Goal: Task Accomplishment & Management: Use online tool/utility

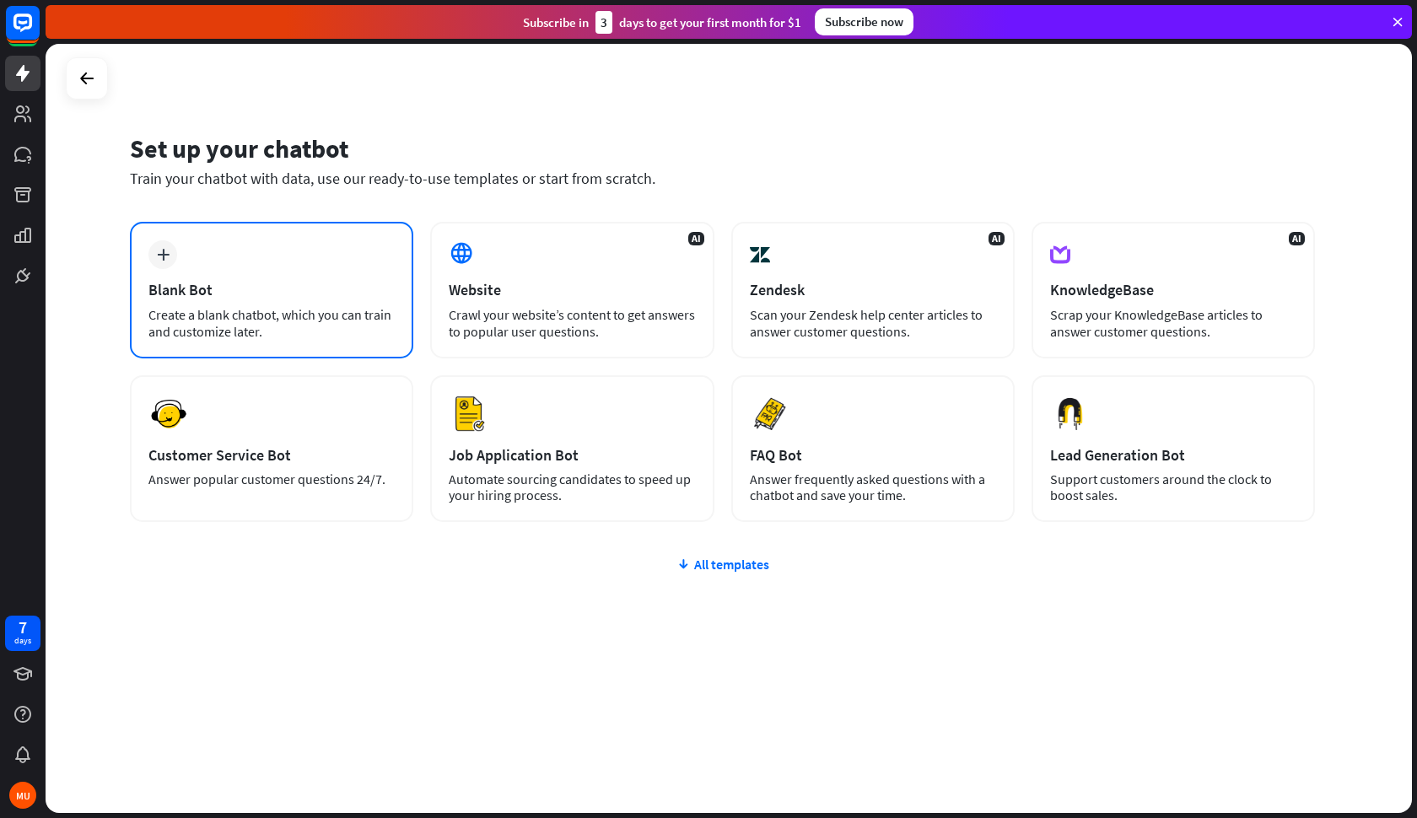
click at [266, 299] on div "plus Blank Bot Create a blank chatbot, which you can train and customize later." at bounding box center [271, 290] width 283 height 137
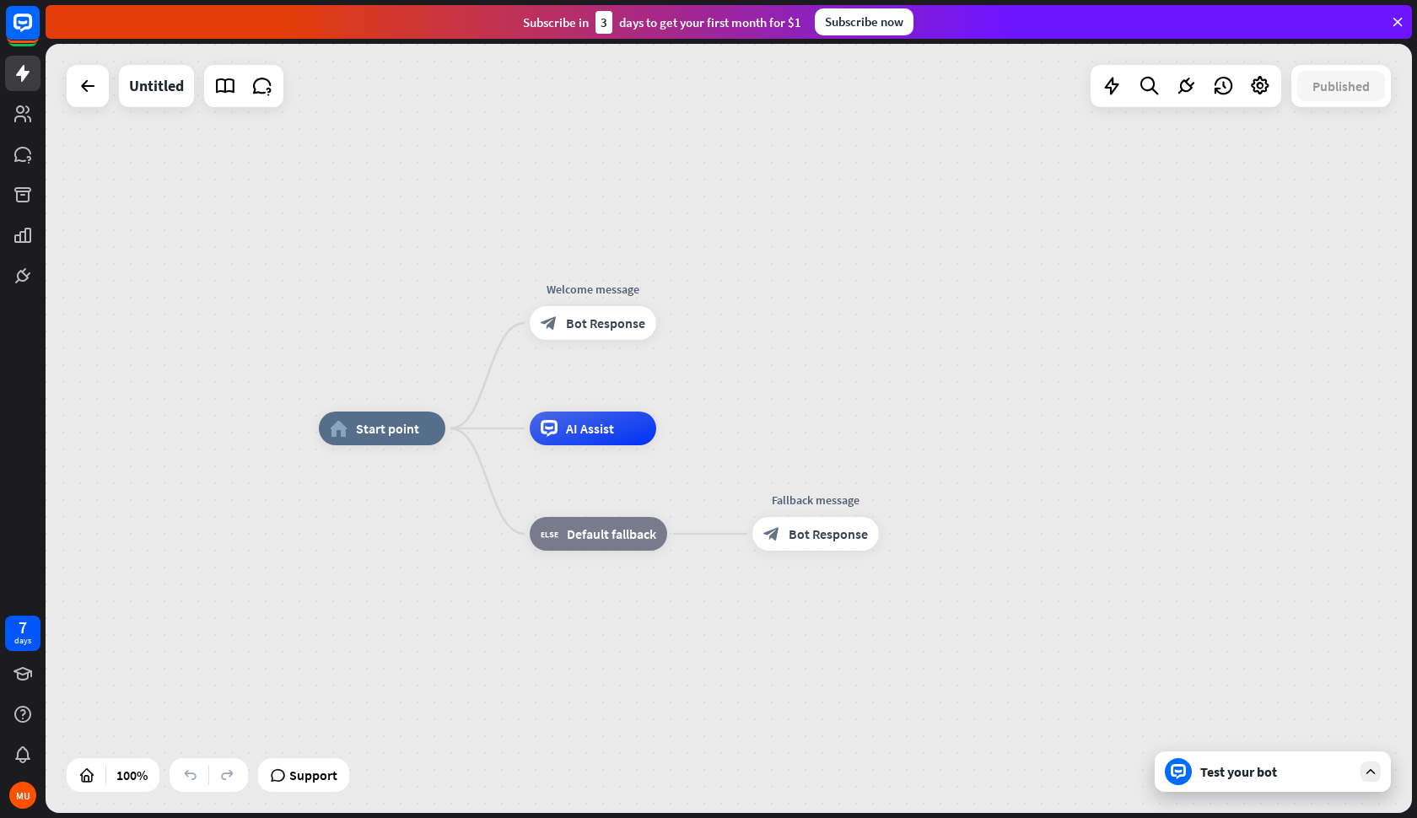
click at [1401, 23] on icon at bounding box center [1397, 21] width 15 height 15
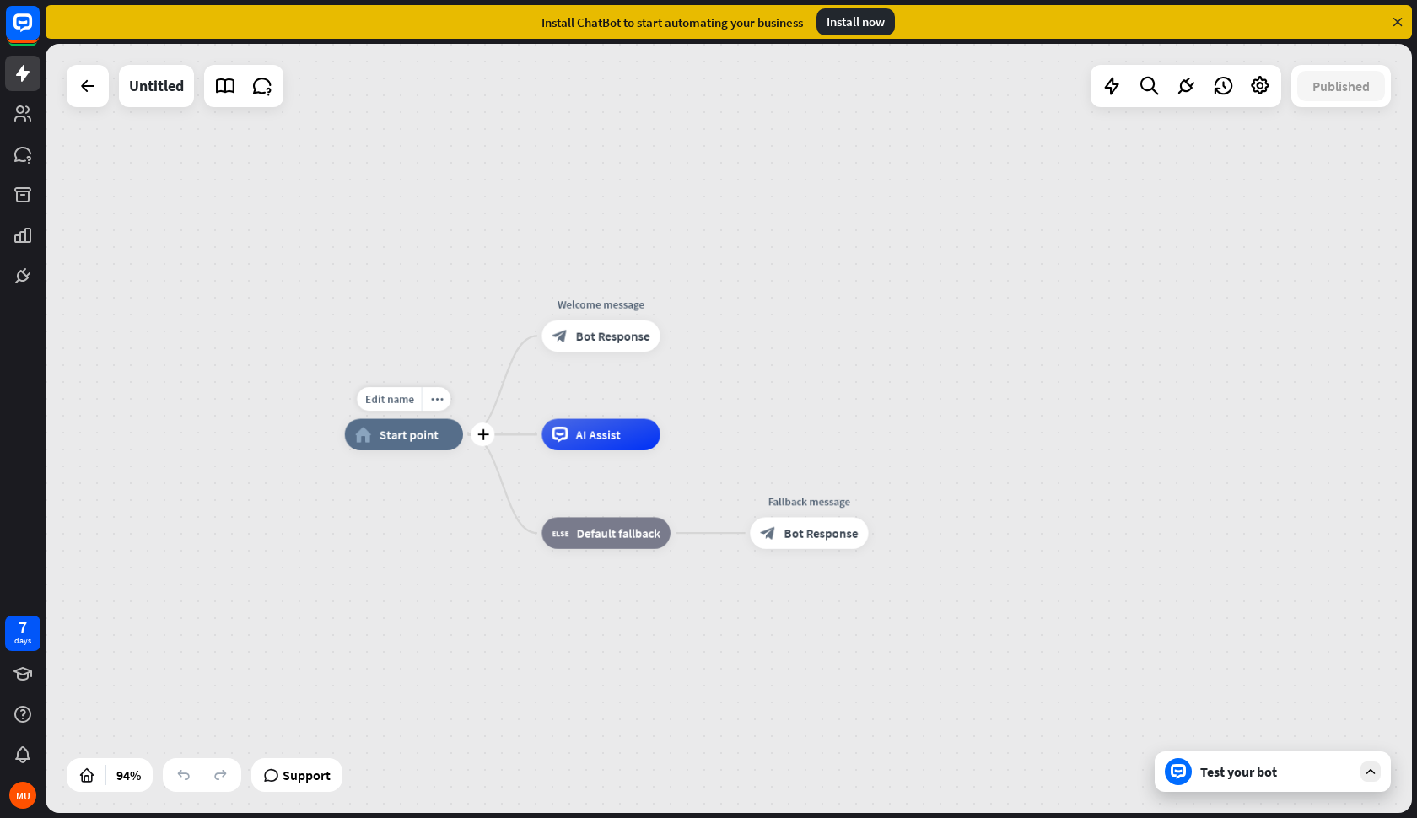
click at [411, 434] on span "Start point" at bounding box center [409, 435] width 59 height 16
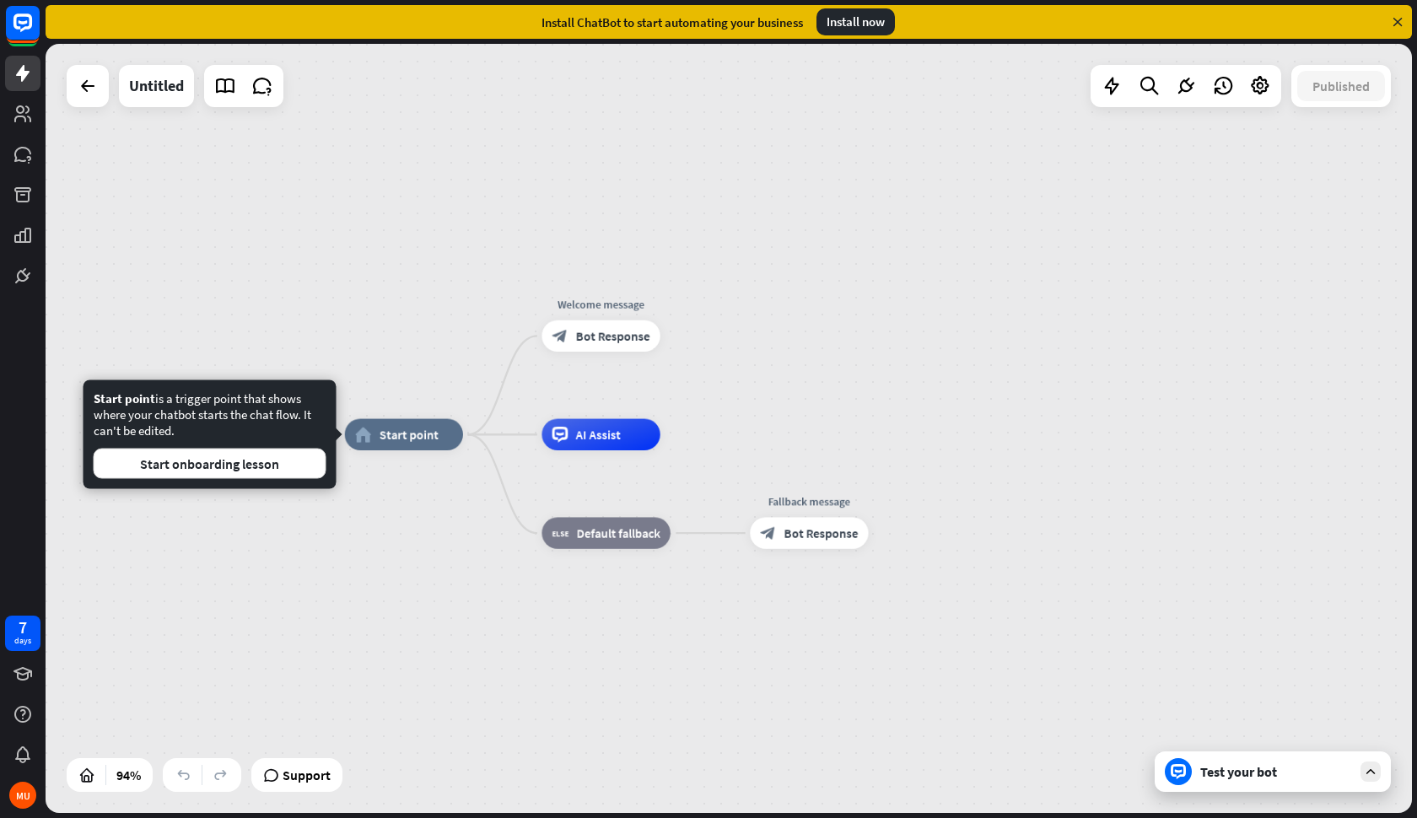
click at [1257, 768] on div "Test your bot" at bounding box center [1276, 771] width 152 height 17
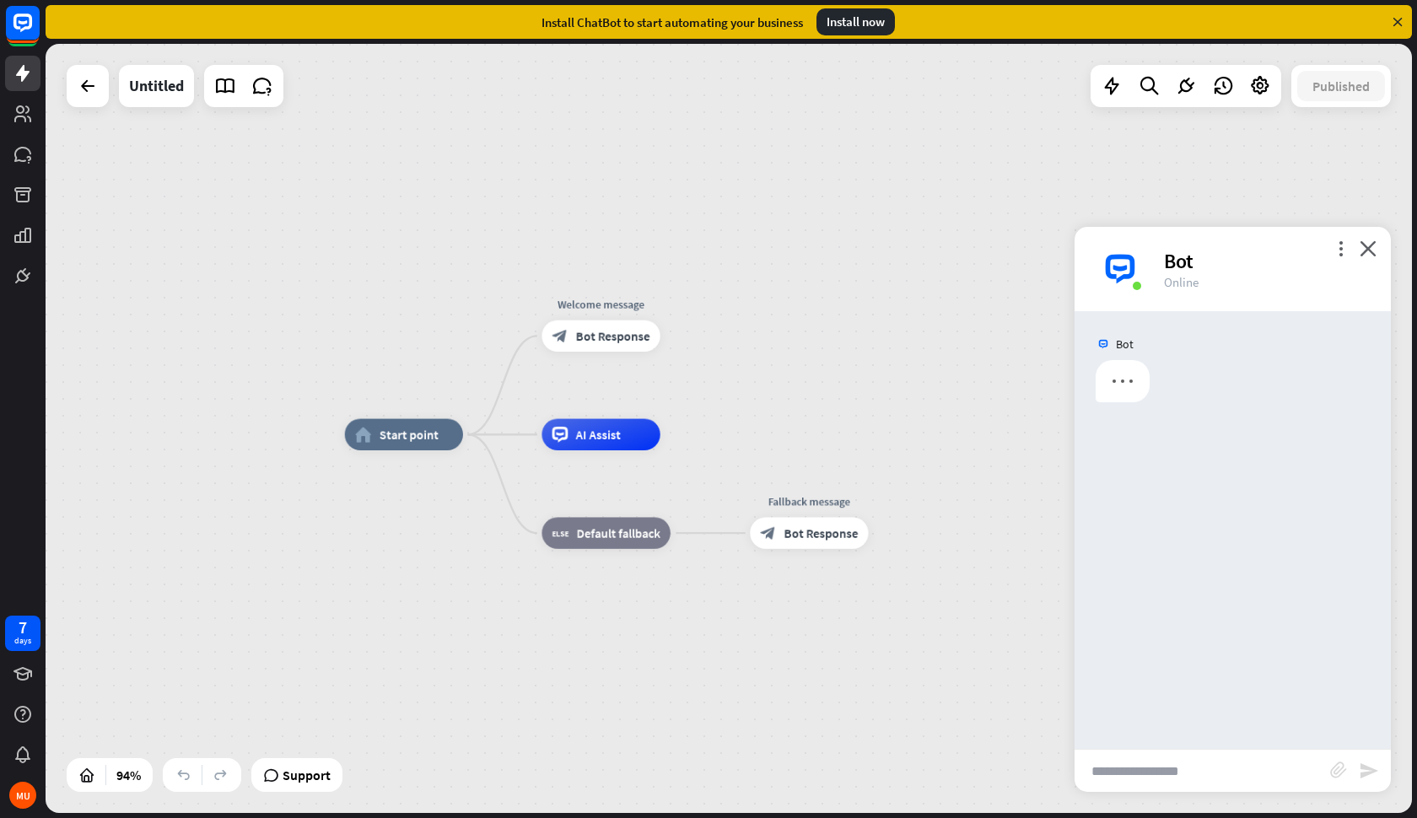
click at [1132, 774] on input "text" at bounding box center [1203, 771] width 256 height 42
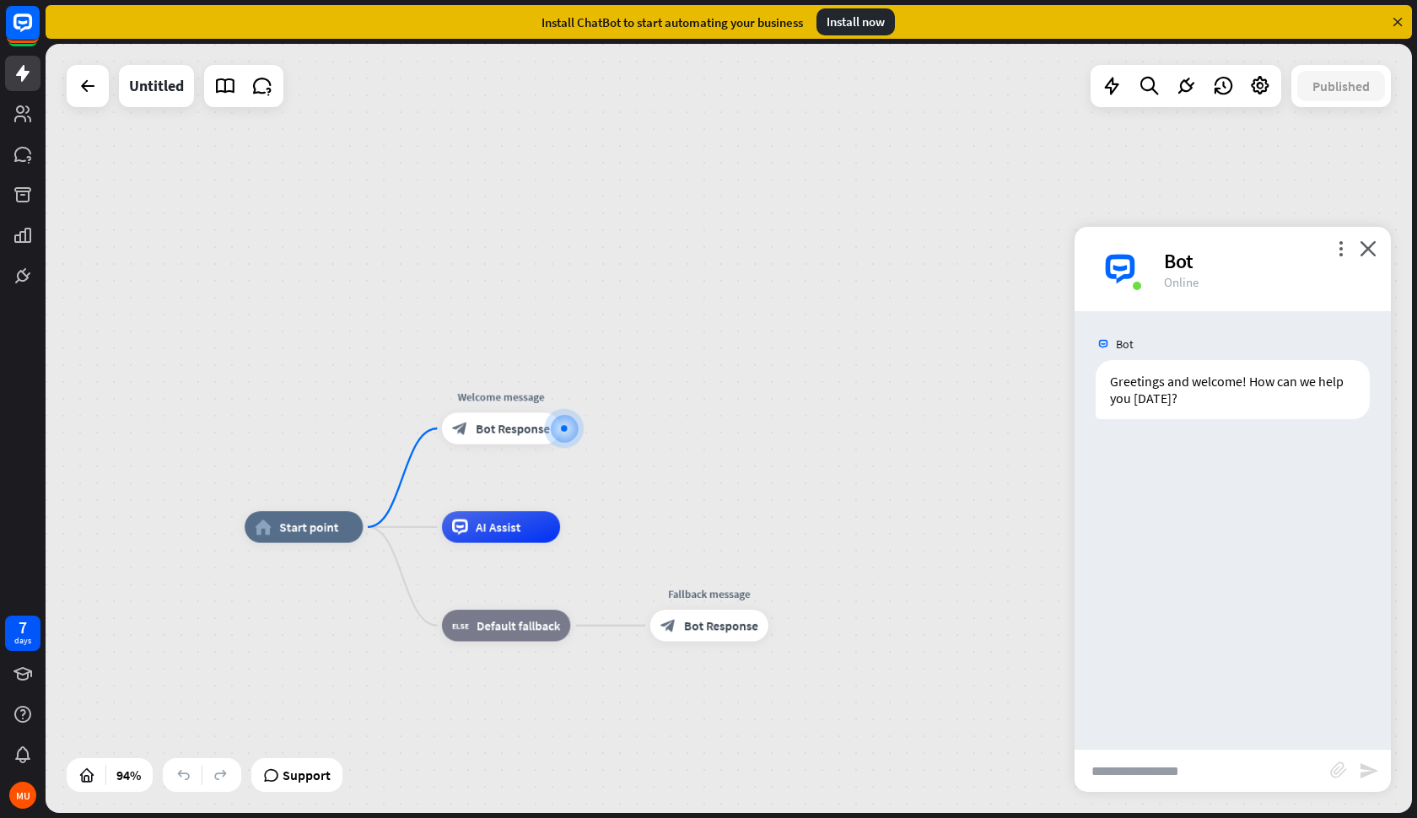
paste input "**********"
type input "**********"
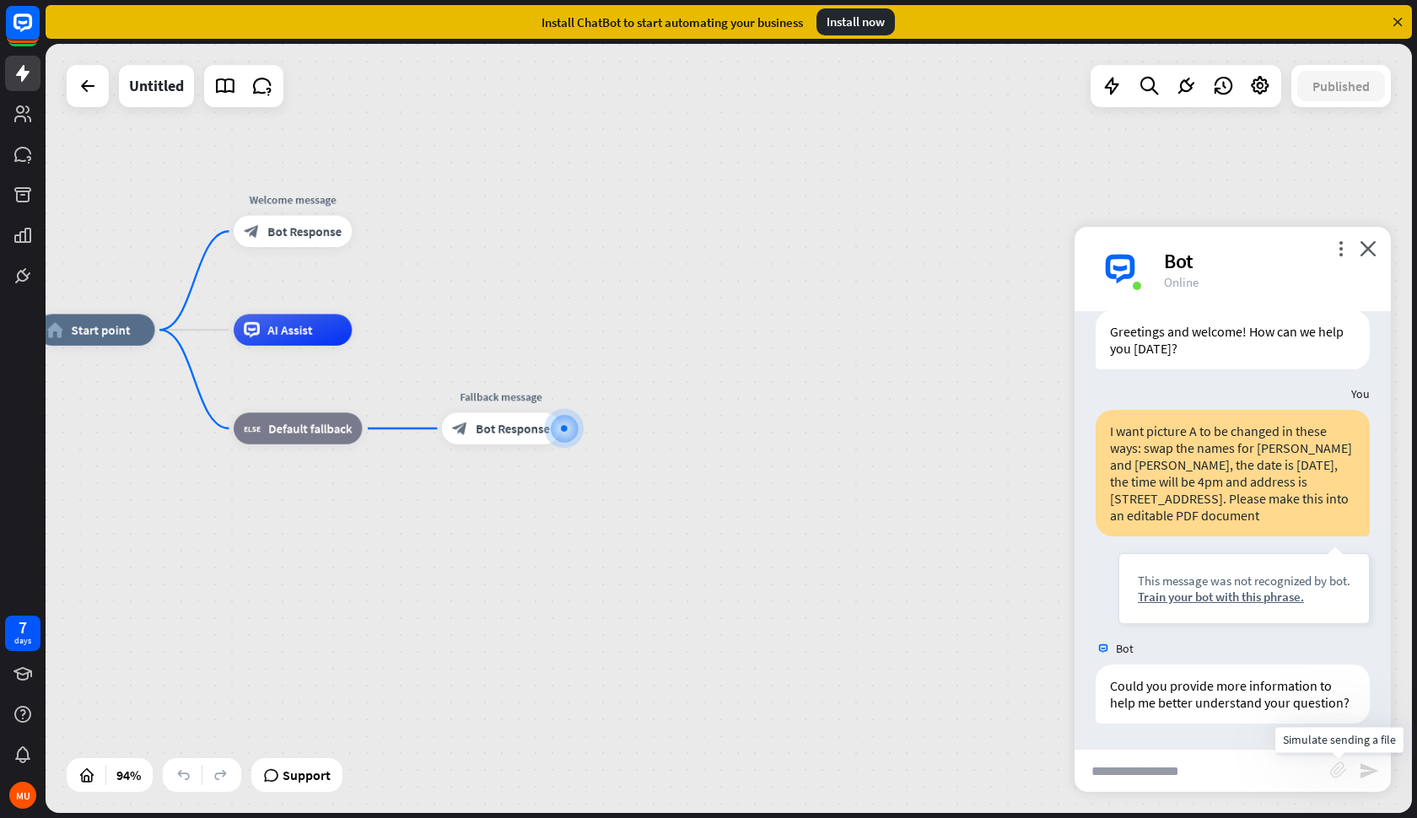
scroll to position [67, 0]
click at [1341, 771] on icon "block_attachment" at bounding box center [1338, 770] width 17 height 17
click at [1255, 745] on div "Image" at bounding box center [1245, 740] width 145 height 30
click at [1226, 768] on input "text" at bounding box center [1203, 771] width 256 height 42
click at [1342, 777] on icon "block_attachment" at bounding box center [1338, 770] width 17 height 17
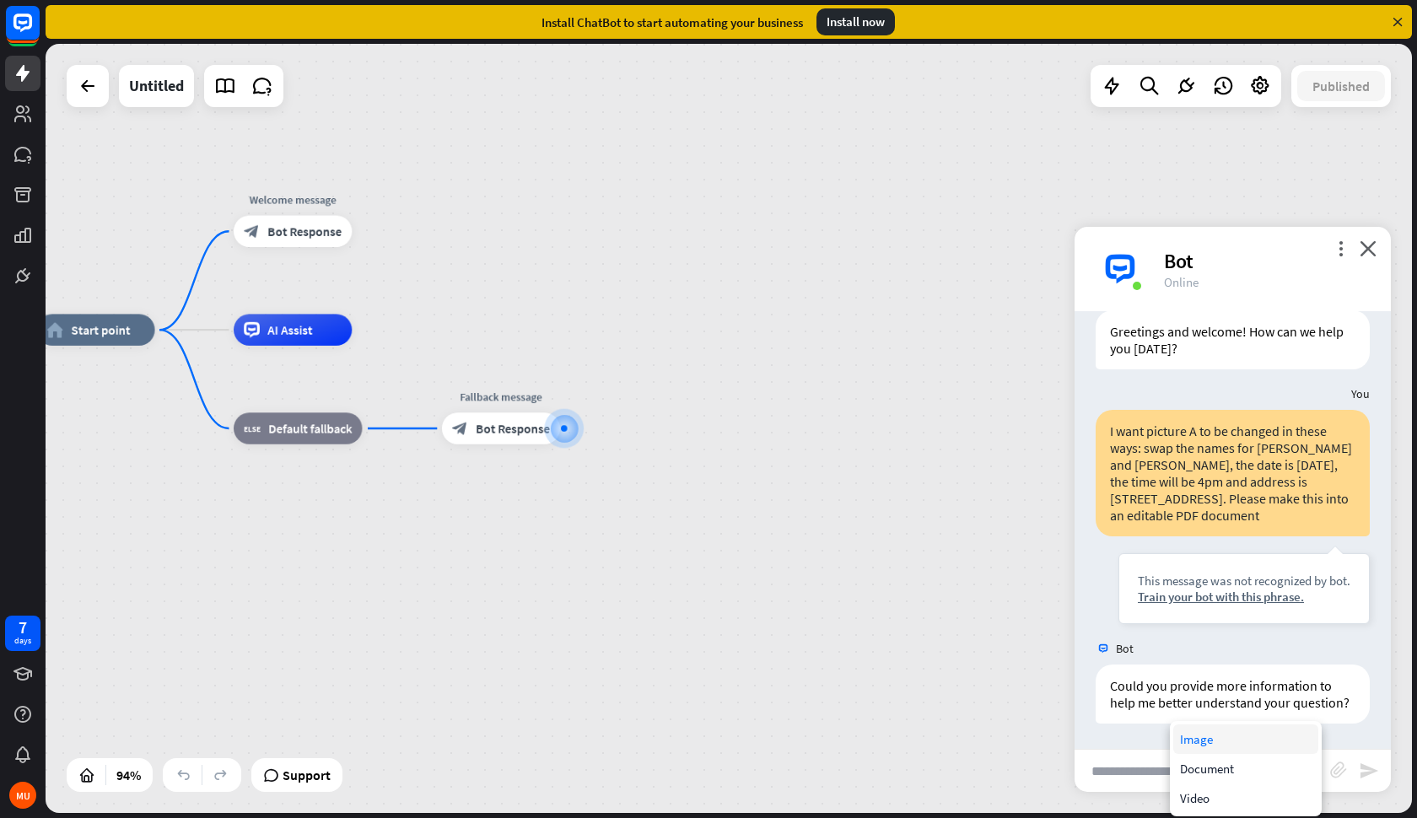
click at [1230, 741] on div "Image" at bounding box center [1245, 740] width 145 height 30
click at [1158, 780] on input "text" at bounding box center [1203, 771] width 256 height 42
type input "**********"
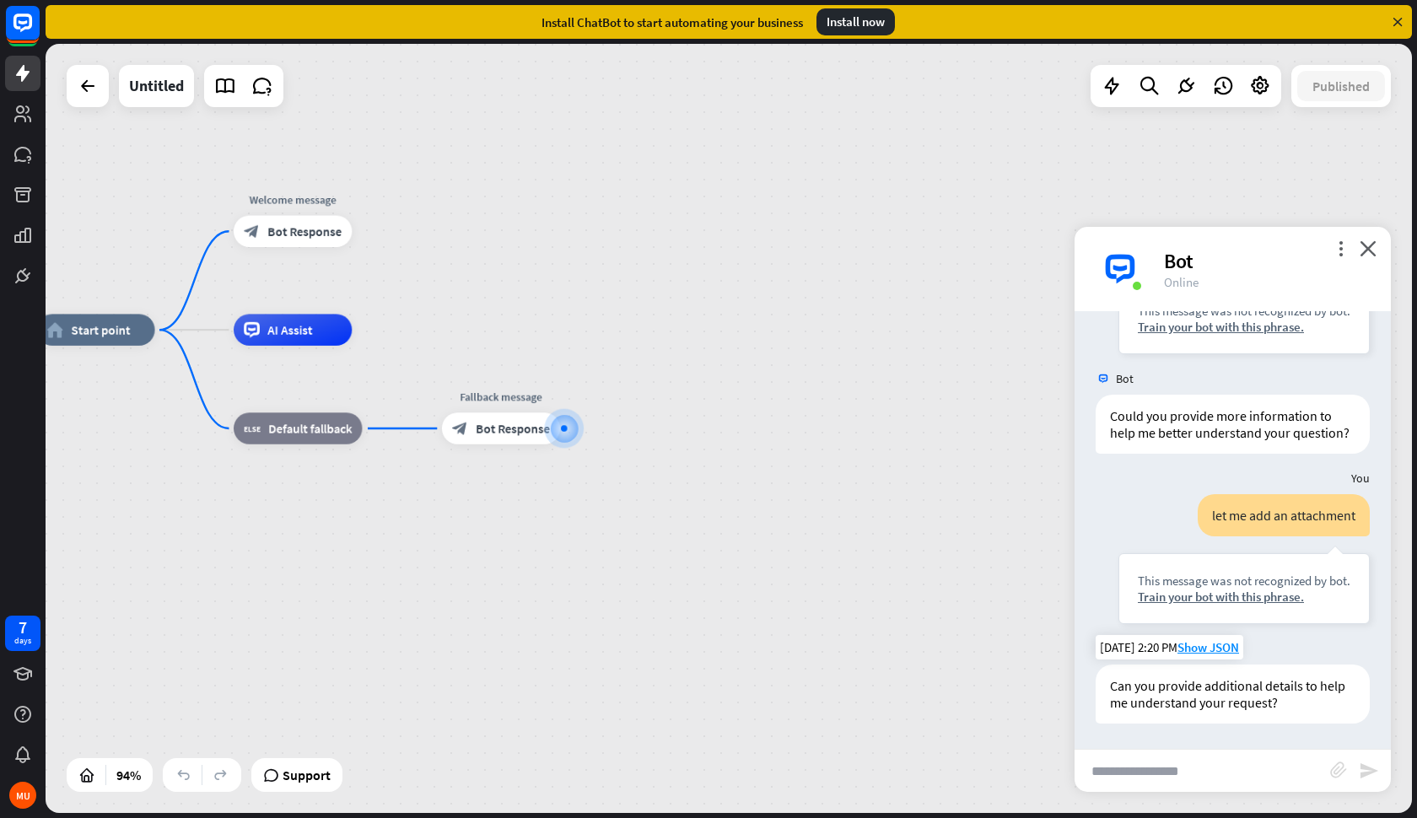
scroll to position [337, 0]
click at [1371, 254] on icon "close" at bounding box center [1368, 248] width 17 height 16
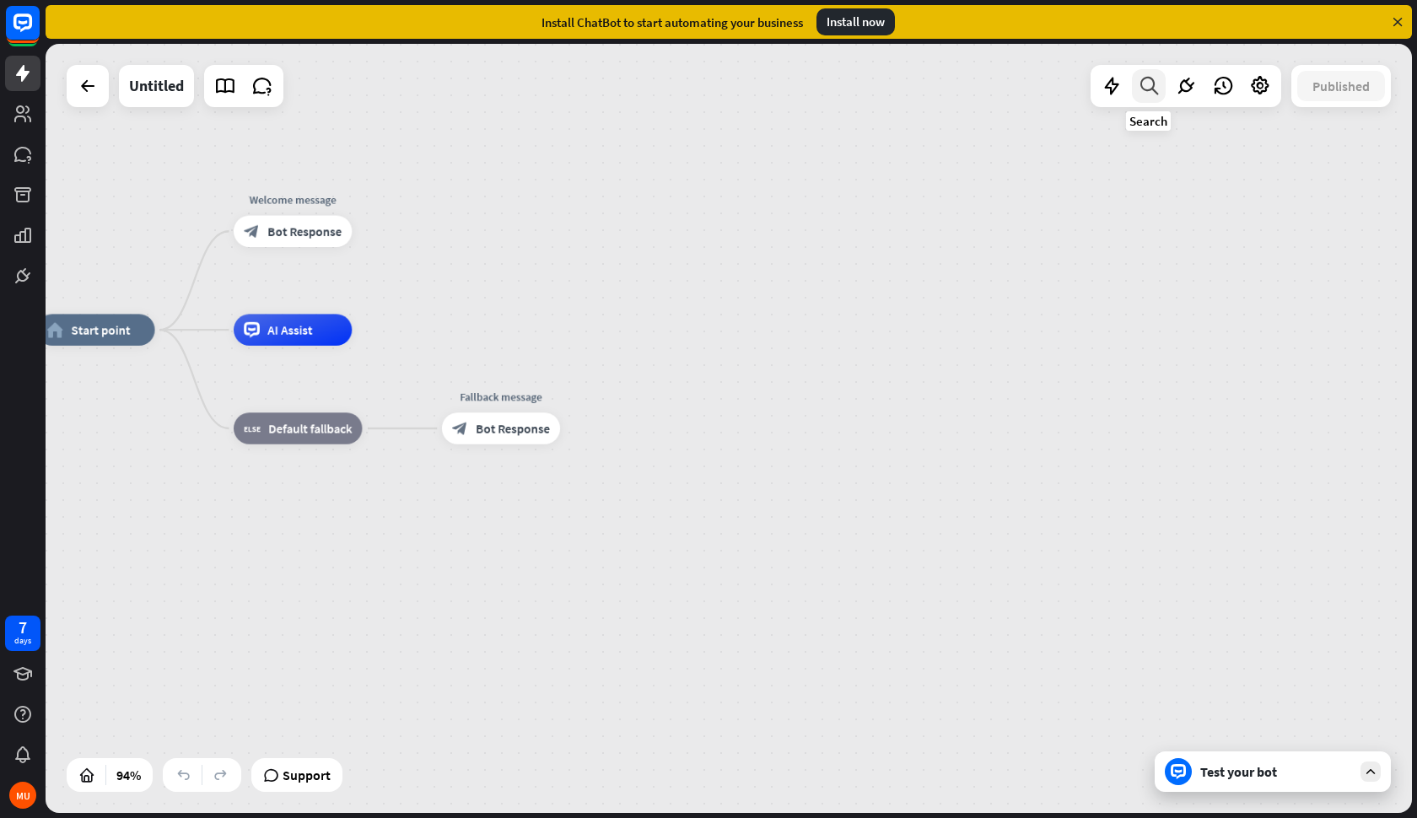
click at [1153, 84] on icon at bounding box center [1149, 86] width 23 height 22
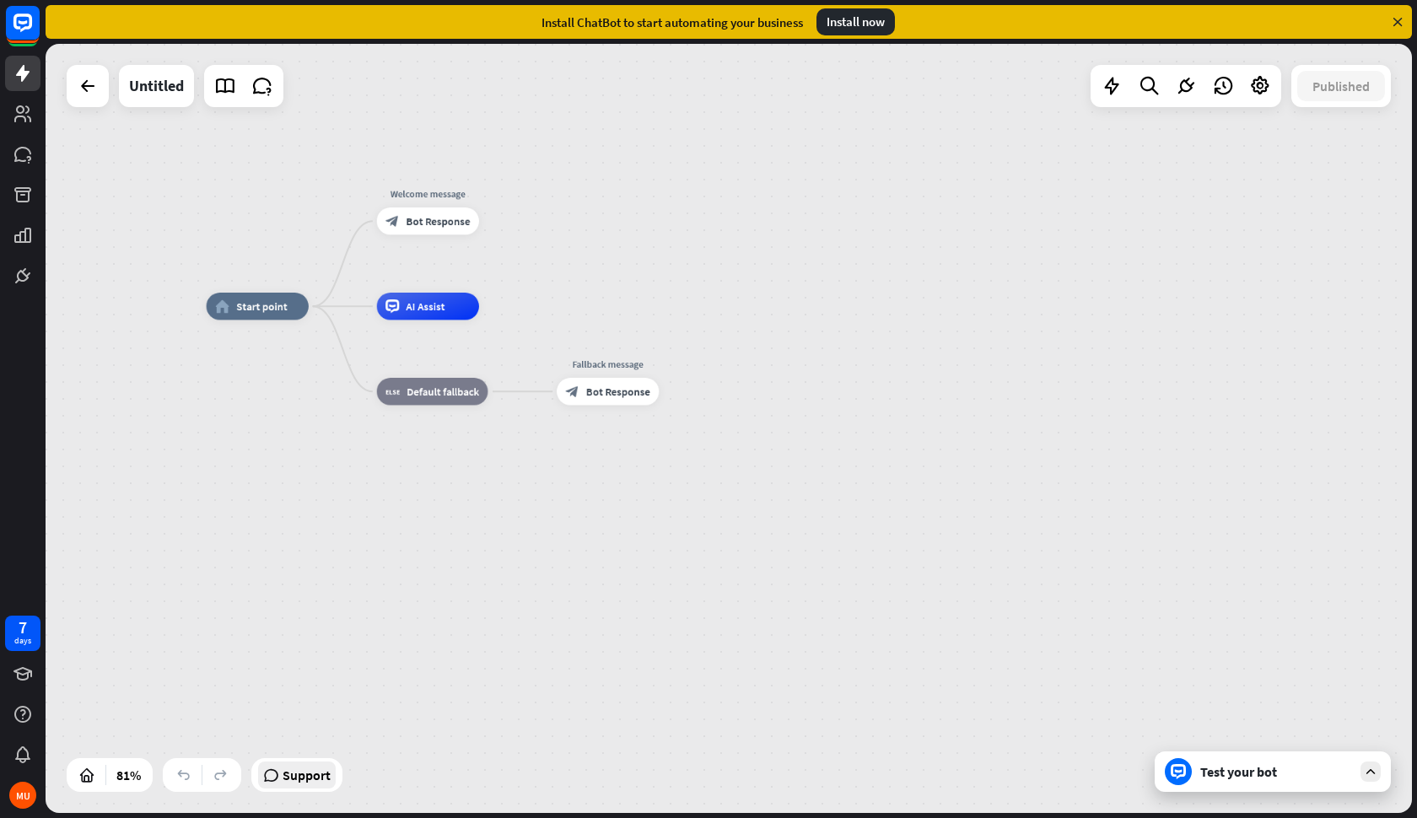
click at [297, 783] on span "Support" at bounding box center [307, 775] width 48 height 27
click at [1013, 272] on div "home_2 Start point Welcome message block_bot_response Bot Response AI Assist bl…" at bounding box center [729, 428] width 1367 height 769
click at [88, 93] on icon at bounding box center [88, 86] width 20 height 20
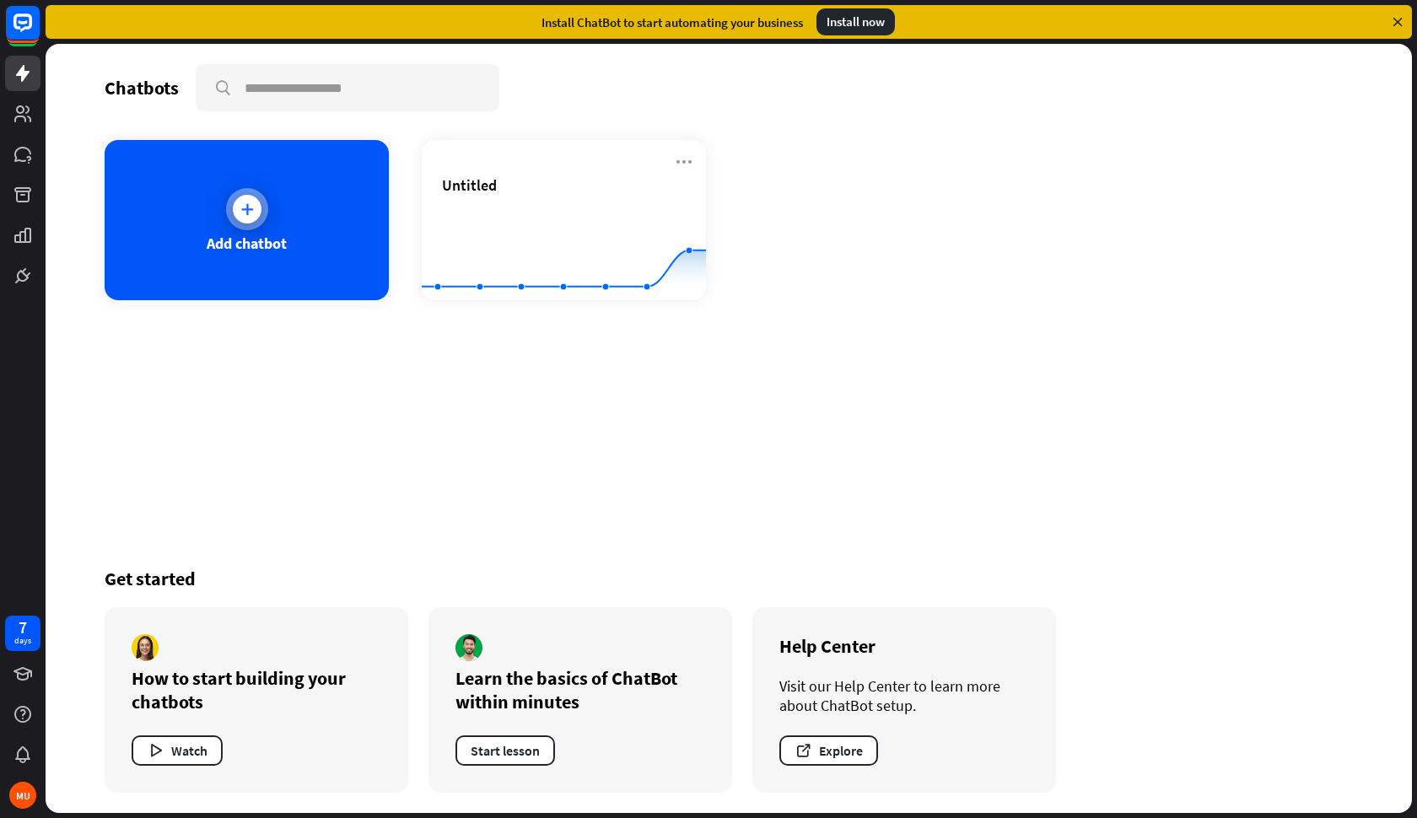
click at [258, 180] on div "Add chatbot" at bounding box center [247, 220] width 284 height 160
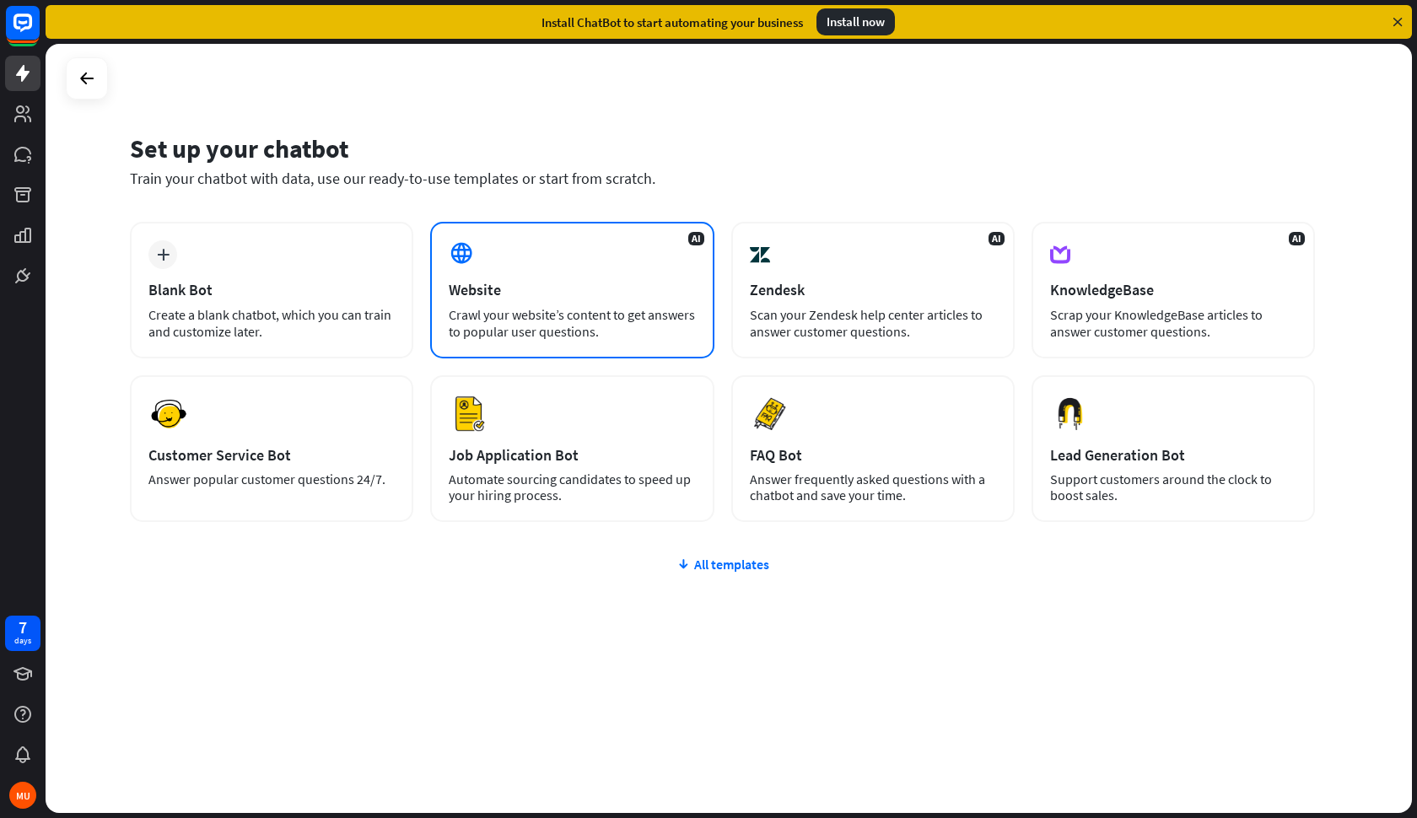
click at [602, 318] on div "Crawl your website’s content to get answers to popular user questions." at bounding box center [572, 323] width 246 height 34
